Goal: Transaction & Acquisition: Purchase product/service

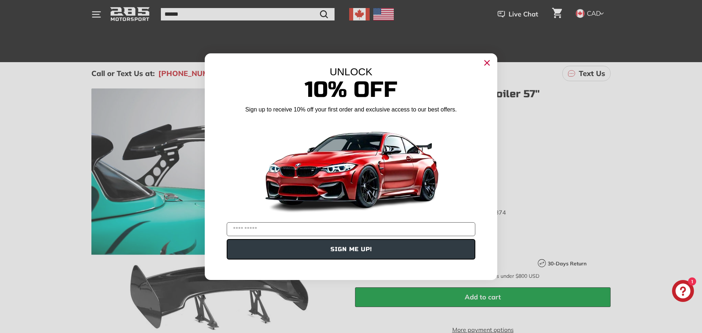
click at [485, 59] on circle "Close dialog" at bounding box center [486, 62] width 11 height 11
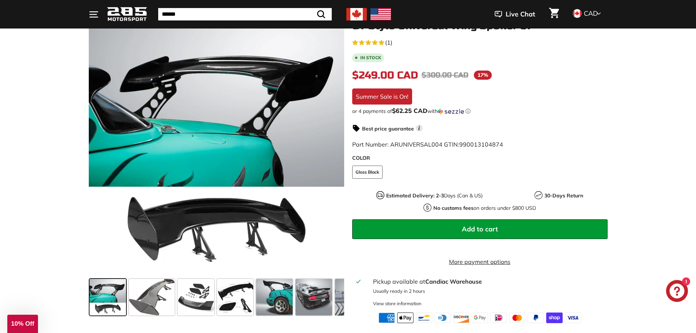
scroll to position [110, 0]
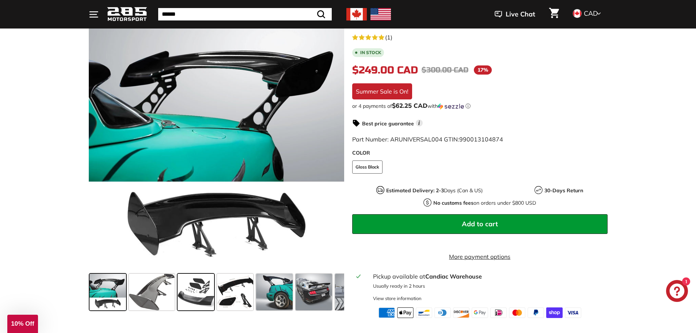
click at [201, 288] on span at bounding box center [196, 292] width 37 height 37
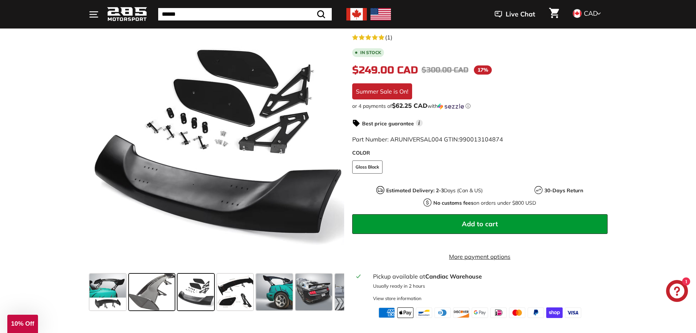
click at [167, 298] on span at bounding box center [152, 292] width 46 height 37
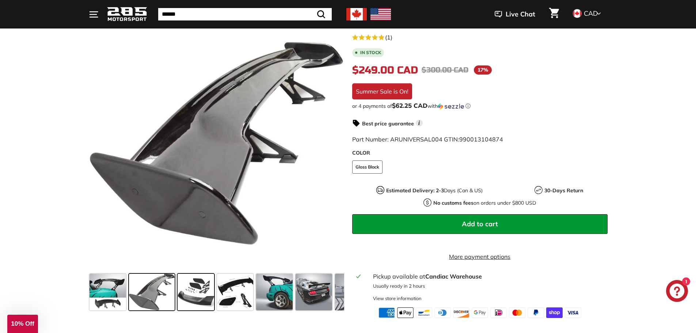
click at [199, 299] on span at bounding box center [196, 292] width 37 height 37
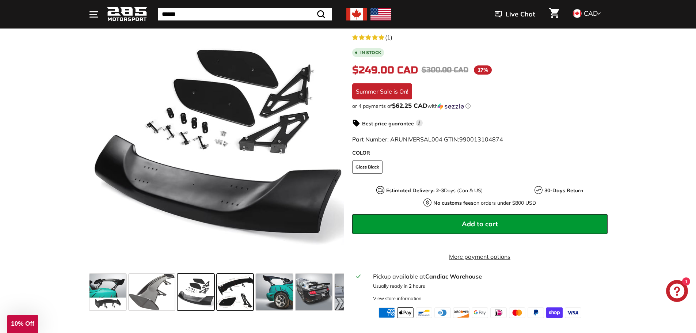
click at [224, 301] on span at bounding box center [235, 292] width 37 height 37
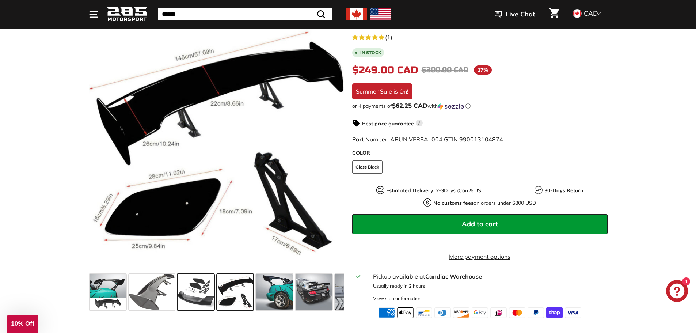
click at [195, 288] on span at bounding box center [196, 292] width 37 height 37
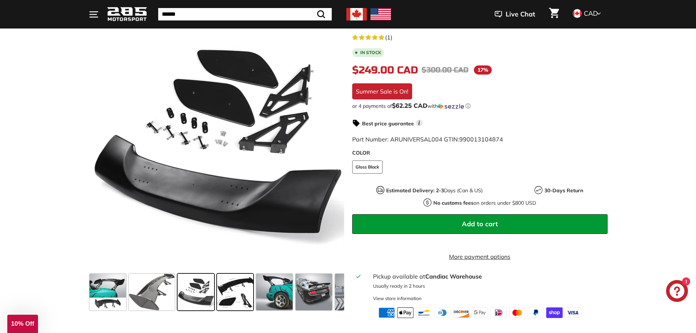
click at [232, 296] on span at bounding box center [235, 292] width 37 height 37
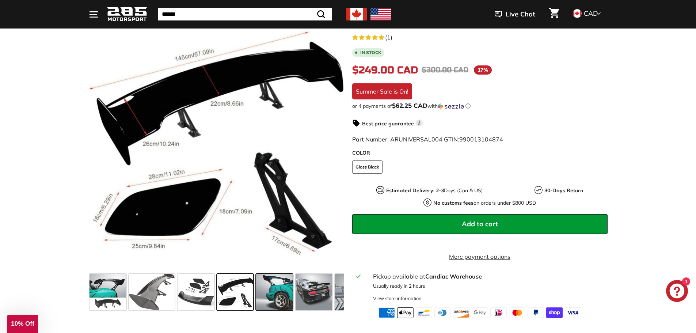
click at [272, 289] on span at bounding box center [274, 292] width 37 height 37
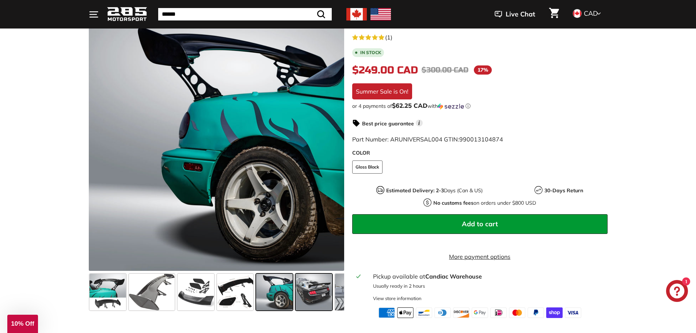
click at [305, 284] on span at bounding box center [314, 292] width 37 height 37
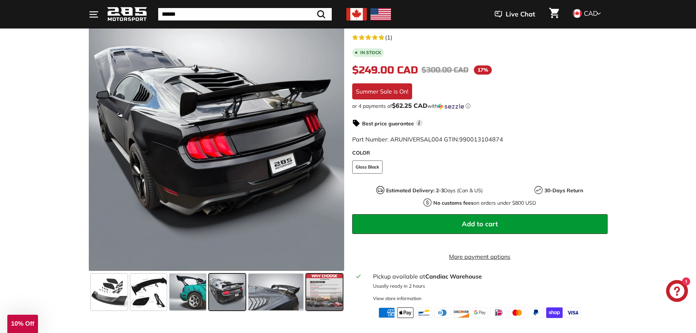
scroll to position [0, 87]
click at [288, 287] on span at bounding box center [275, 292] width 55 height 37
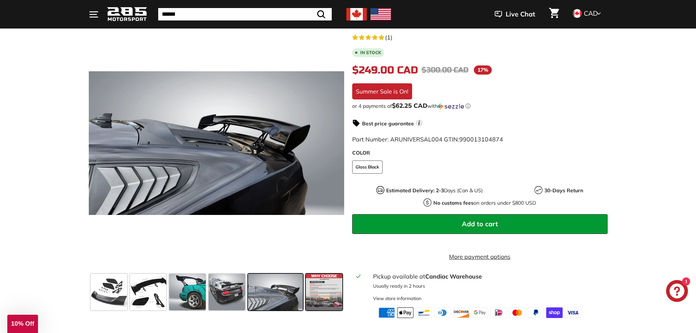
click at [309, 291] on span at bounding box center [324, 292] width 37 height 37
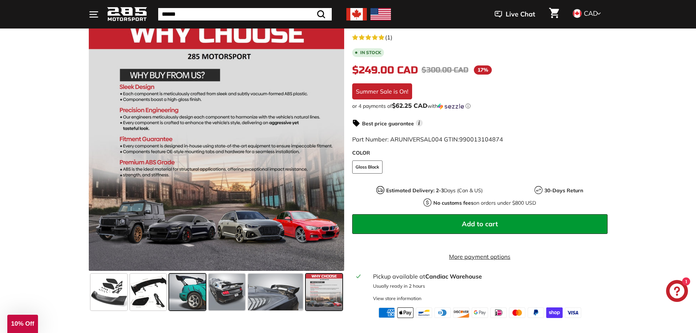
click at [187, 295] on span at bounding box center [187, 292] width 37 height 37
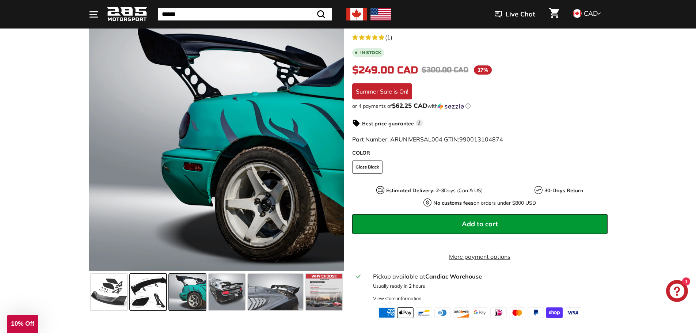
click at [148, 296] on span at bounding box center [148, 292] width 37 height 37
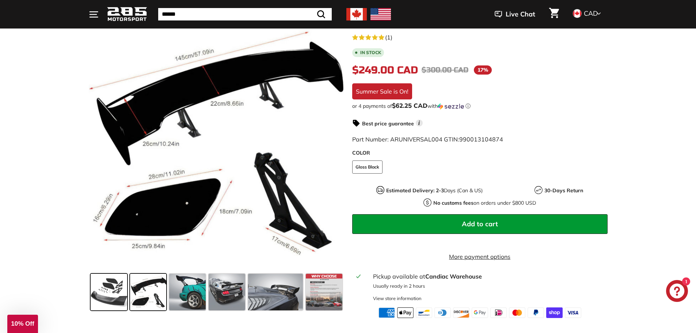
click at [117, 295] on span at bounding box center [109, 292] width 37 height 37
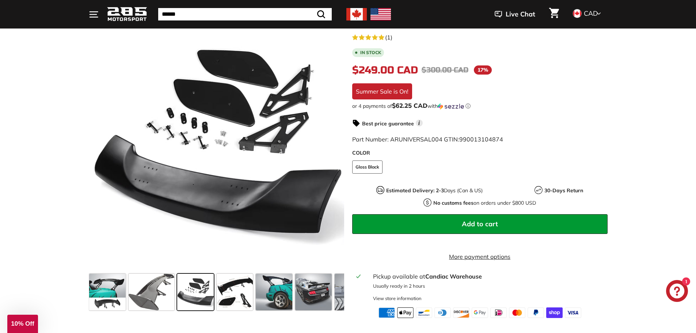
scroll to position [0, 0]
drag, startPoint x: 316, startPoint y: 285, endPoint x: 296, endPoint y: 332, distance: 51.1
click at [315, 285] on span at bounding box center [314, 292] width 37 height 37
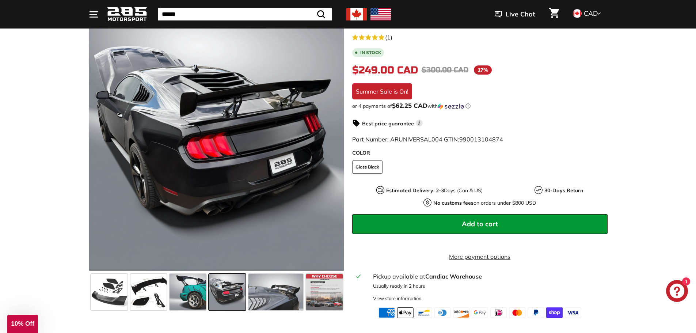
scroll to position [0, 87]
click at [209, 290] on span at bounding box center [227, 292] width 37 height 37
click at [185, 287] on span at bounding box center [187, 292] width 37 height 37
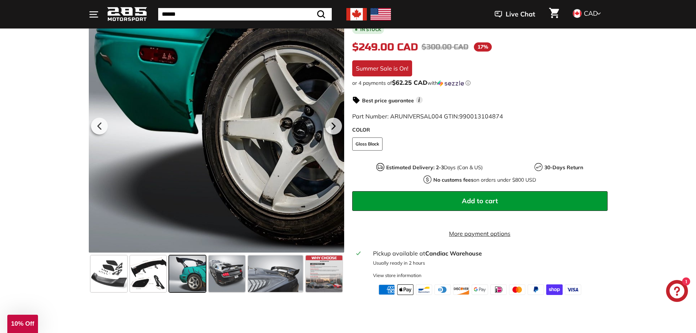
scroll to position [146, 0]
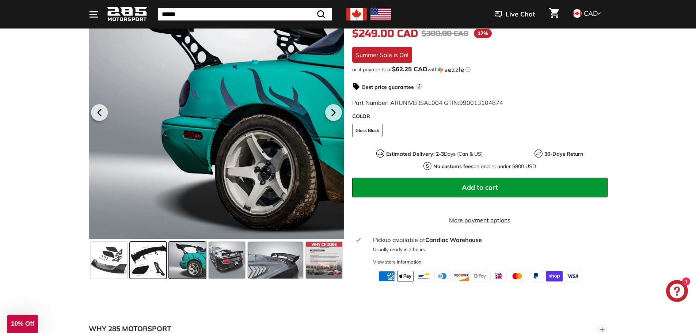
click at [145, 274] on span at bounding box center [148, 260] width 37 height 37
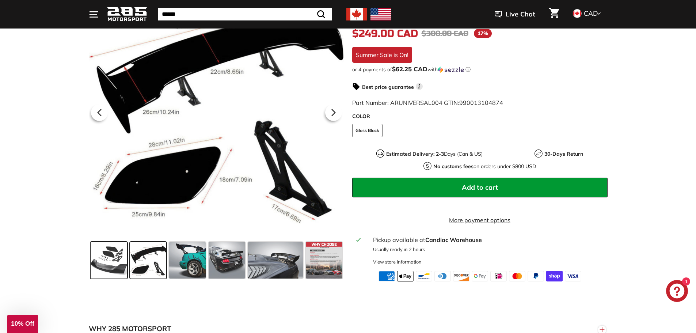
click at [114, 268] on span at bounding box center [109, 260] width 37 height 37
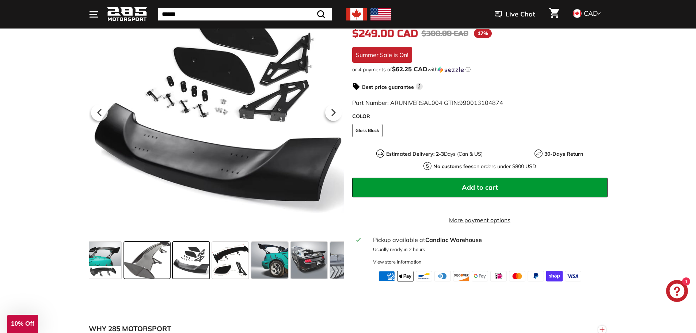
scroll to position [0, 0]
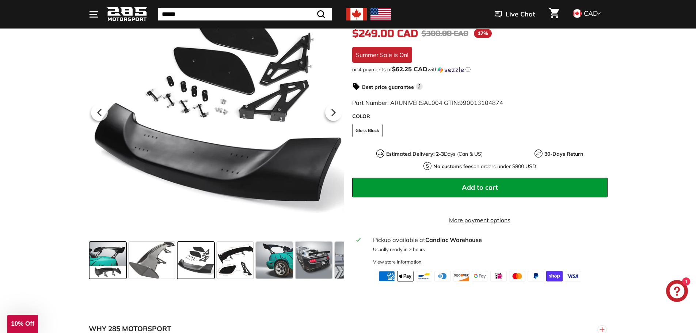
click at [99, 263] on span at bounding box center [108, 260] width 37 height 37
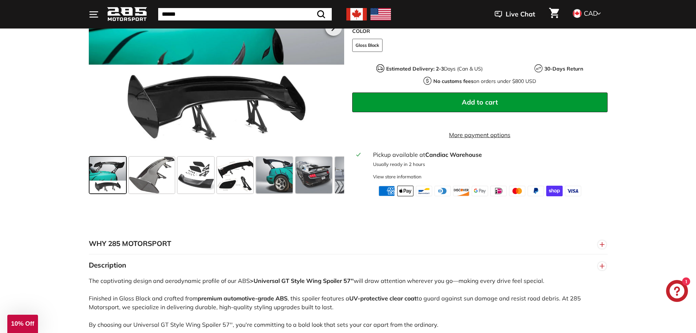
scroll to position [183, 0]
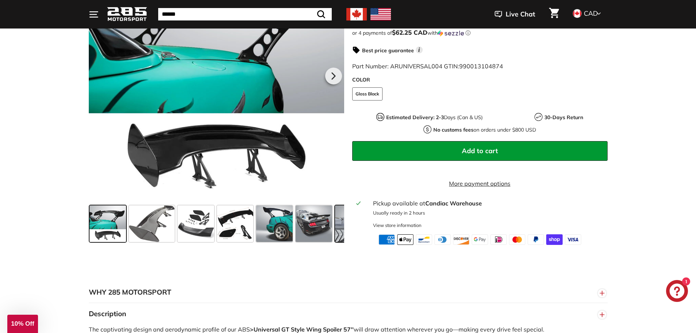
click at [337, 236] on span at bounding box center [362, 223] width 55 height 37
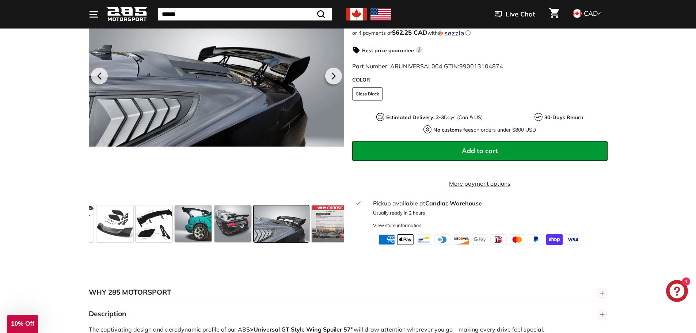
scroll to position [0, 87]
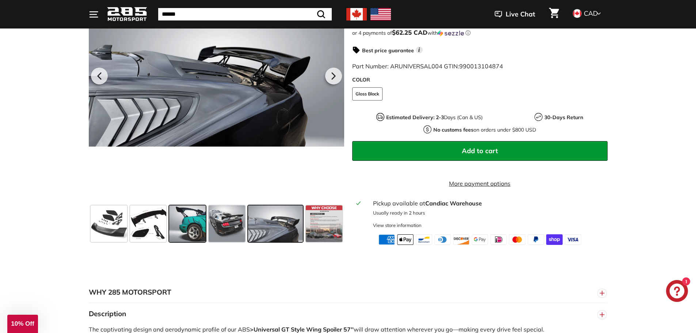
drag, startPoint x: 308, startPoint y: 239, endPoint x: 203, endPoint y: 240, distance: 104.9
click at [203, 240] on div at bounding box center [217, 224] width 256 height 42
click at [273, 232] on span at bounding box center [275, 223] width 55 height 37
click at [322, 233] on span at bounding box center [324, 223] width 37 height 37
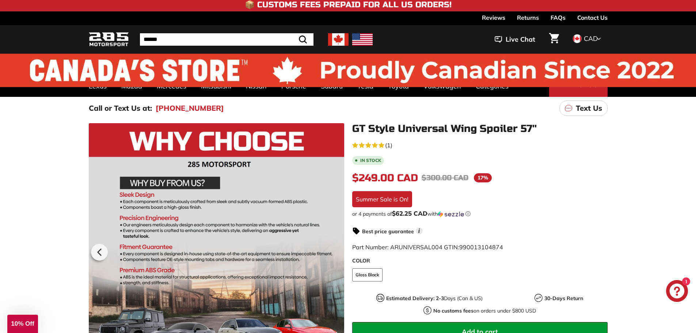
scroll to position [0, 0]
